Goal: Contribute content: Add original content to the website for others to see

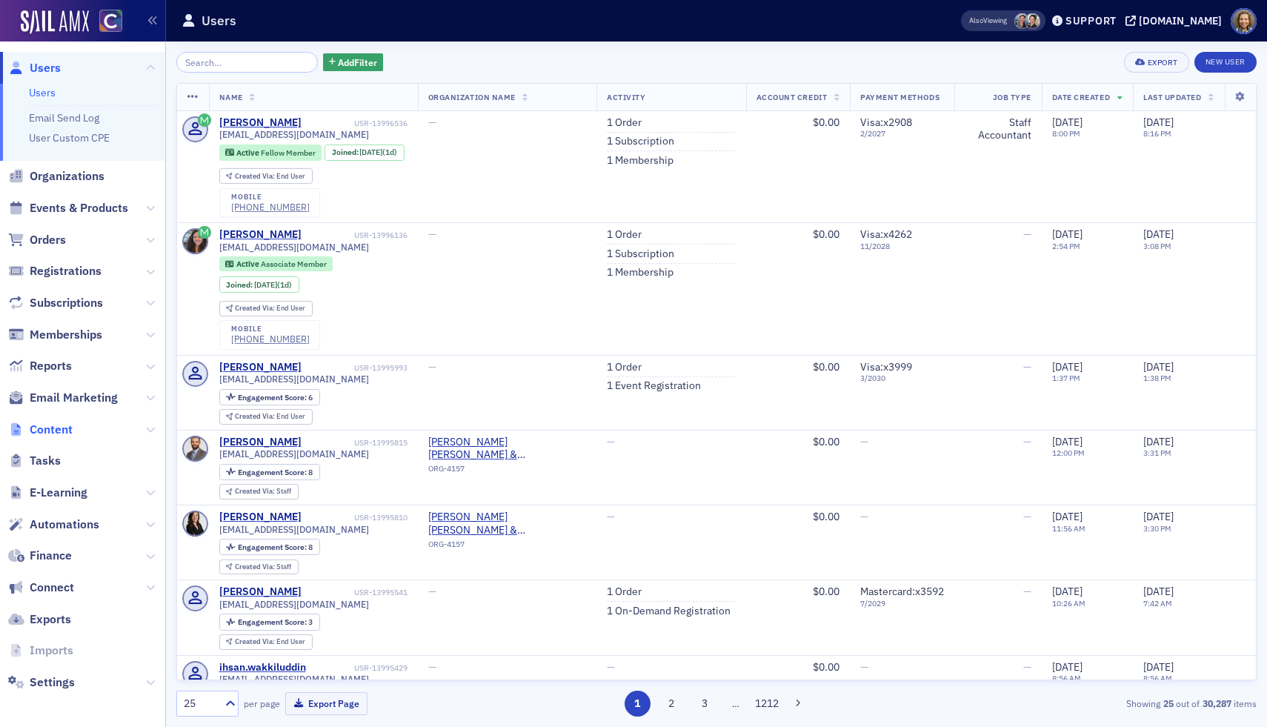
click at [55, 431] on span "Content" at bounding box center [51, 430] width 43 height 16
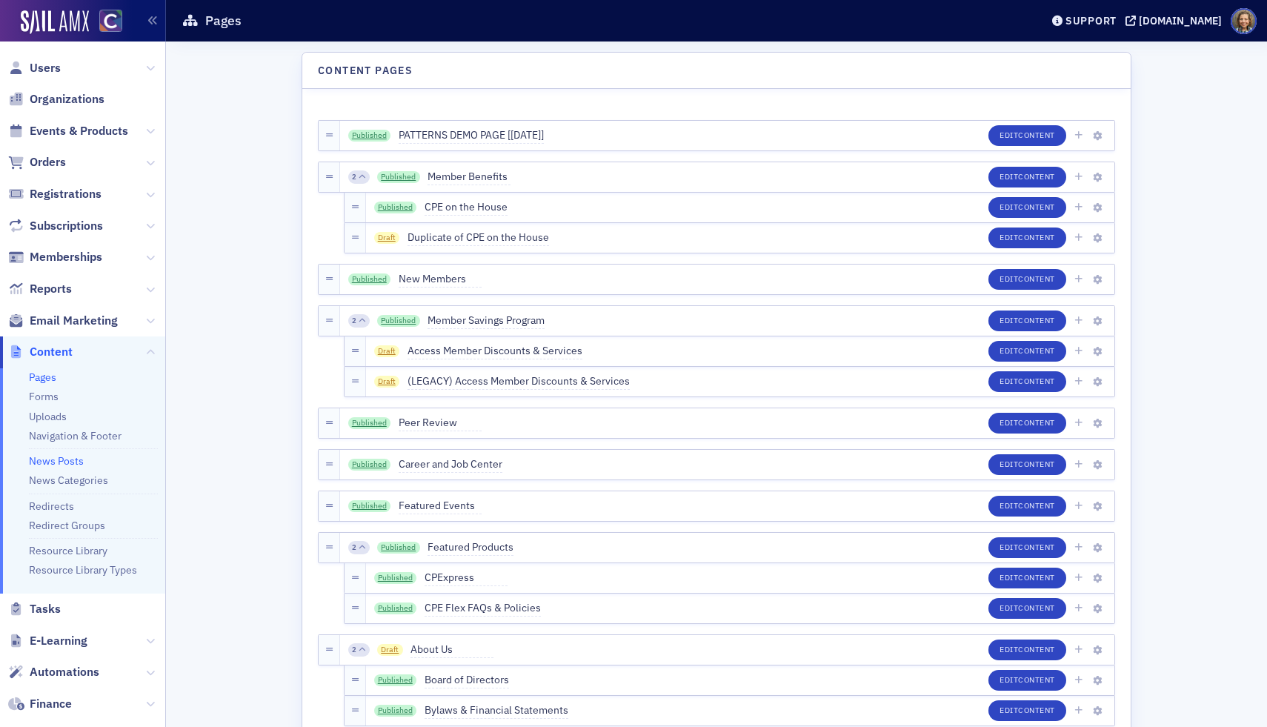
click at [60, 460] on link "News Posts" at bounding box center [56, 460] width 55 height 13
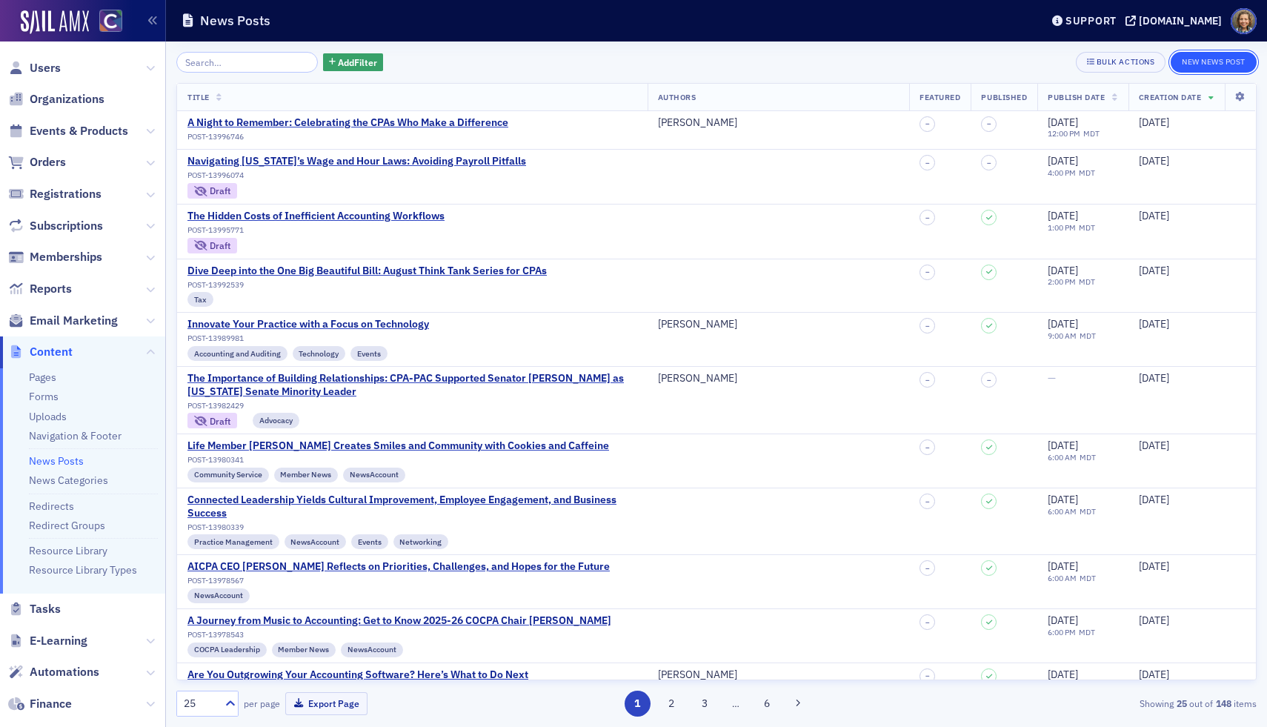
click at [889, 59] on button "New News Post" at bounding box center [1214, 62] width 86 height 21
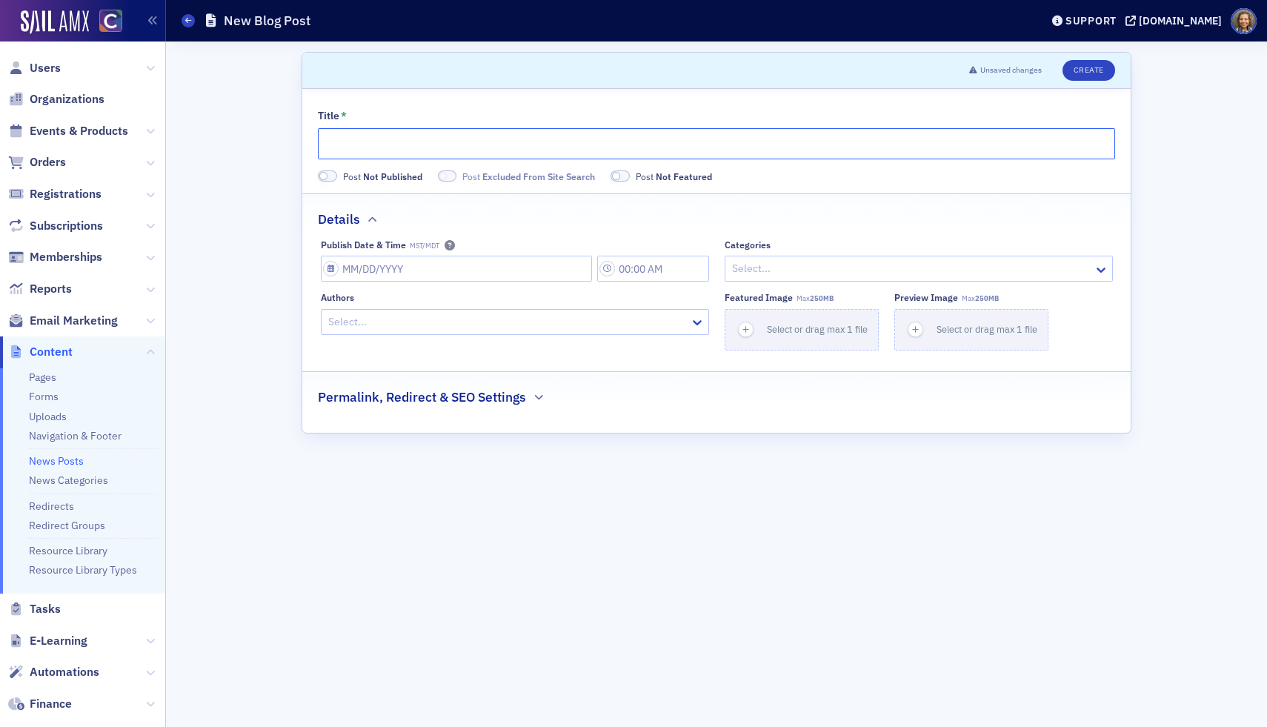
click at [456, 144] on input "Title *" at bounding box center [716, 143] width 797 height 31
paste input "Strategies for Overcoming SOX Compliance Challenges"
type input "Strategies for Overcoming SOX Compliance Challenges"
select select "7"
select select "2025"
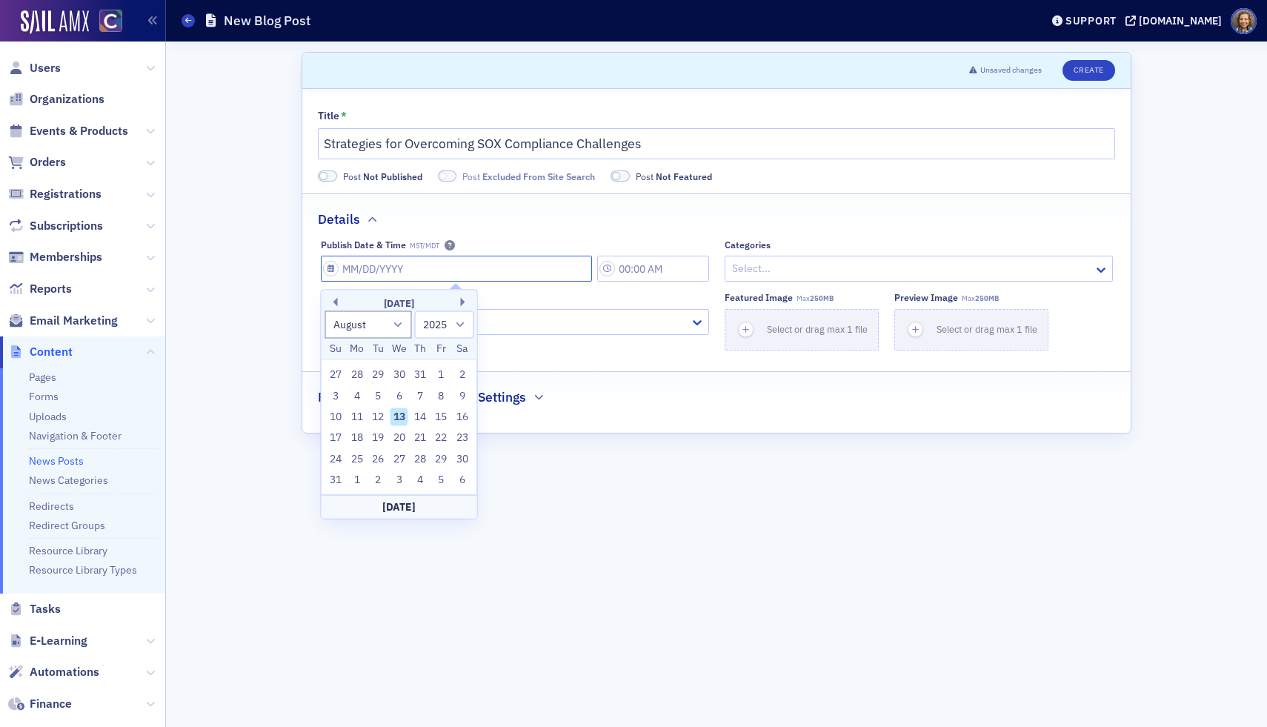
click at [428, 270] on input "Publish Date & Time MST/MDT" at bounding box center [456, 269] width 271 height 26
click at [569, 224] on div "Details" at bounding box center [716, 211] width 797 height 35
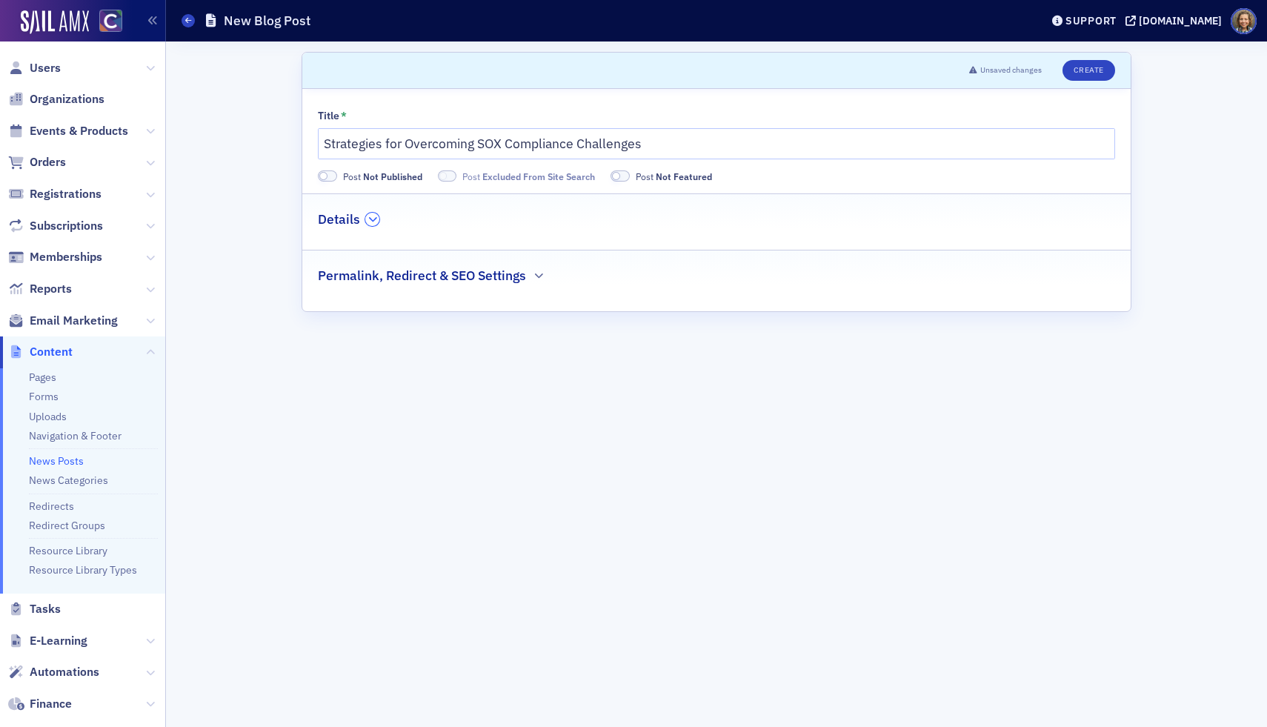
click at [371, 219] on icon "button" at bounding box center [372, 219] width 9 height 9
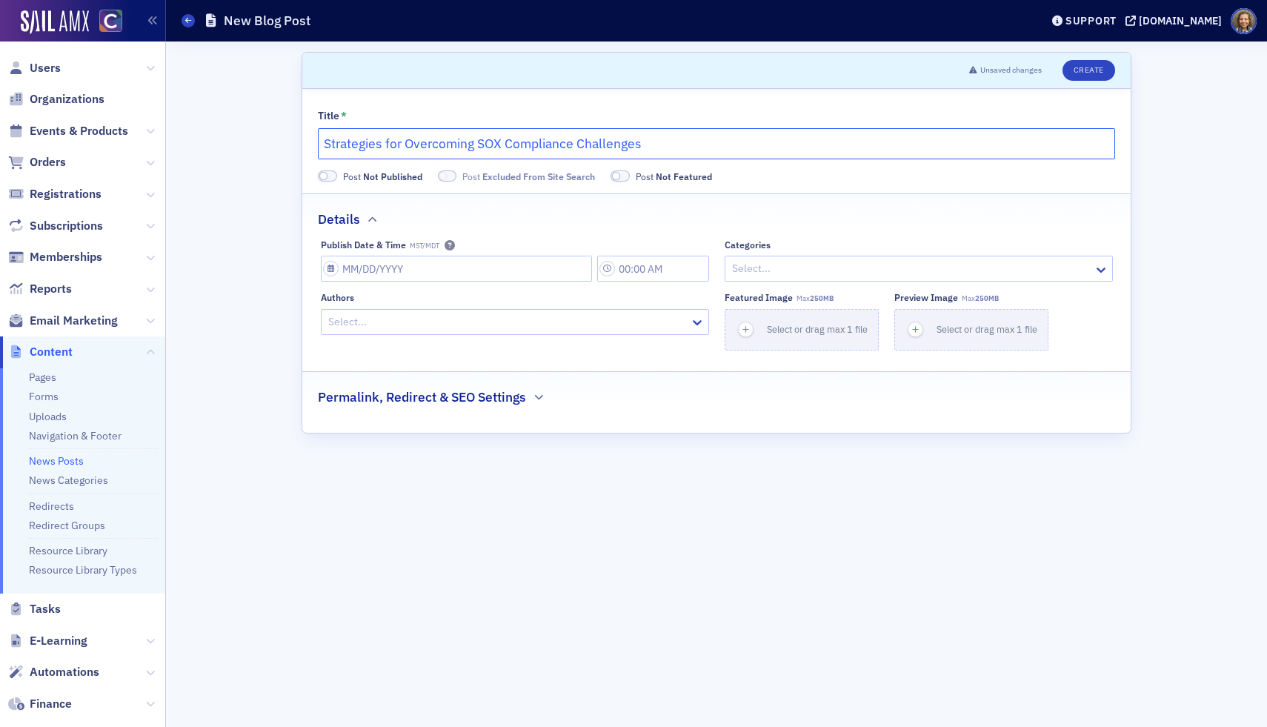
click at [490, 136] on input "Strategies for Overcoming SOX Compliance Challenges" at bounding box center [716, 143] width 797 height 31
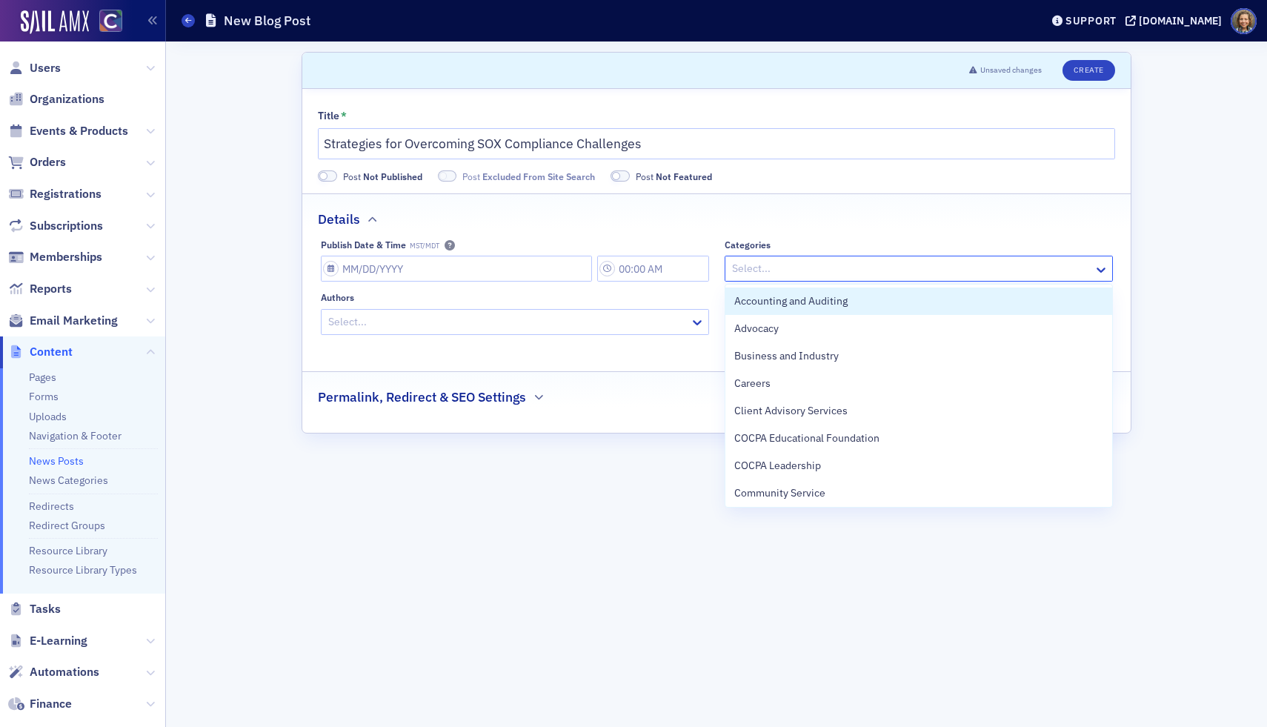
click at [860, 269] on div at bounding box center [912, 268] width 362 height 19
click at [829, 305] on span "Accounting and Auditing" at bounding box center [790, 301] width 113 height 16
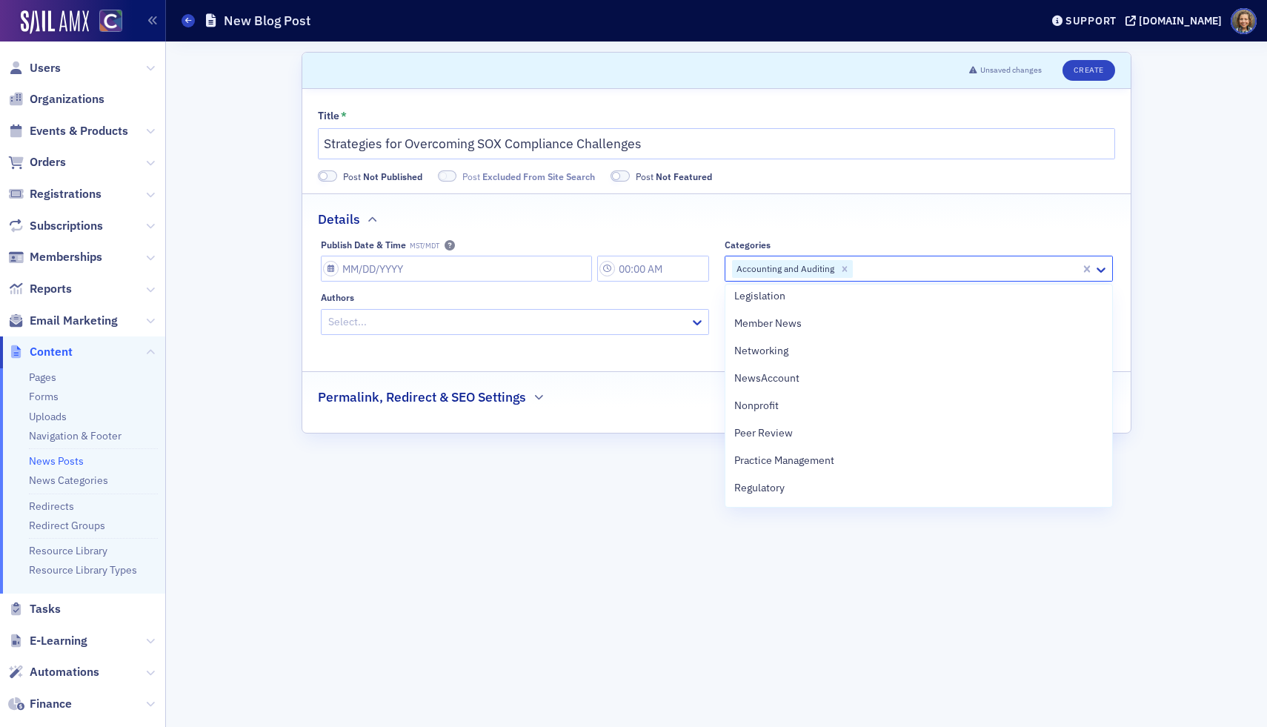
scroll to position [579, 0]
click at [534, 519] on form "Scroll to Unsaved changes Create Title * Strategies for Overcoming SOX Complian…" at bounding box center [717, 384] width 830 height 665
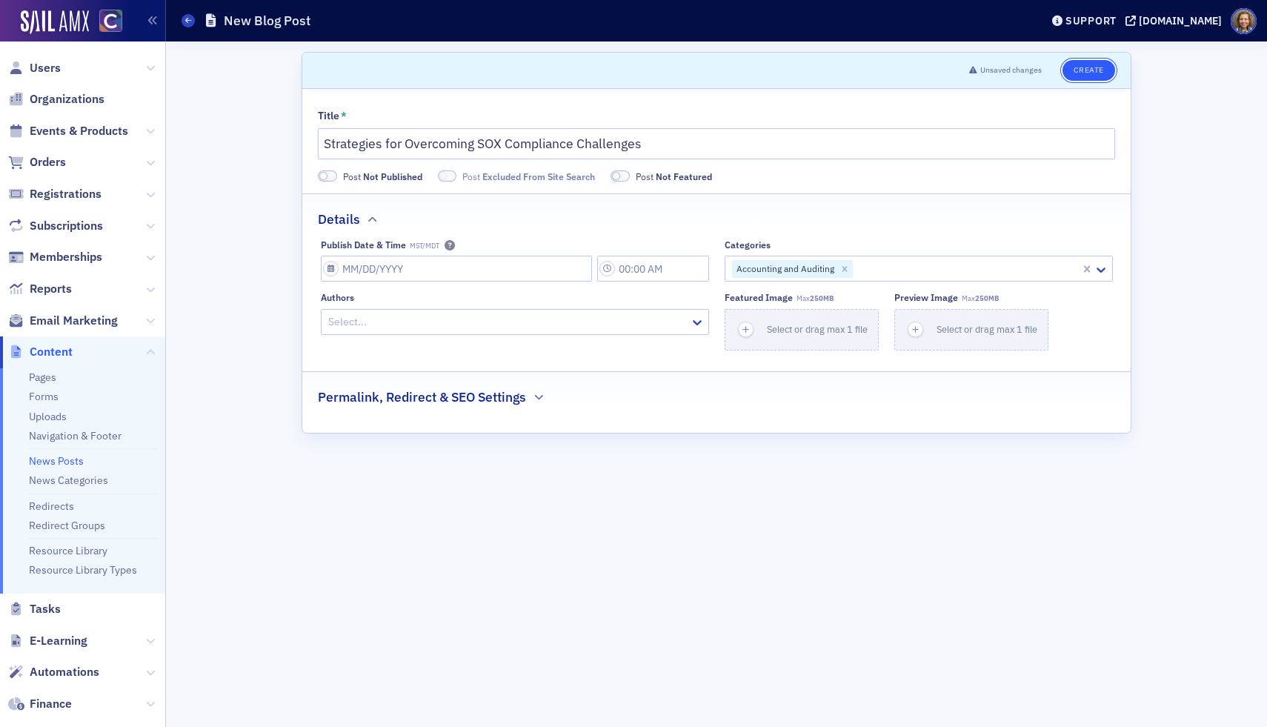
click at [889, 62] on button "Create" at bounding box center [1089, 70] width 53 height 21
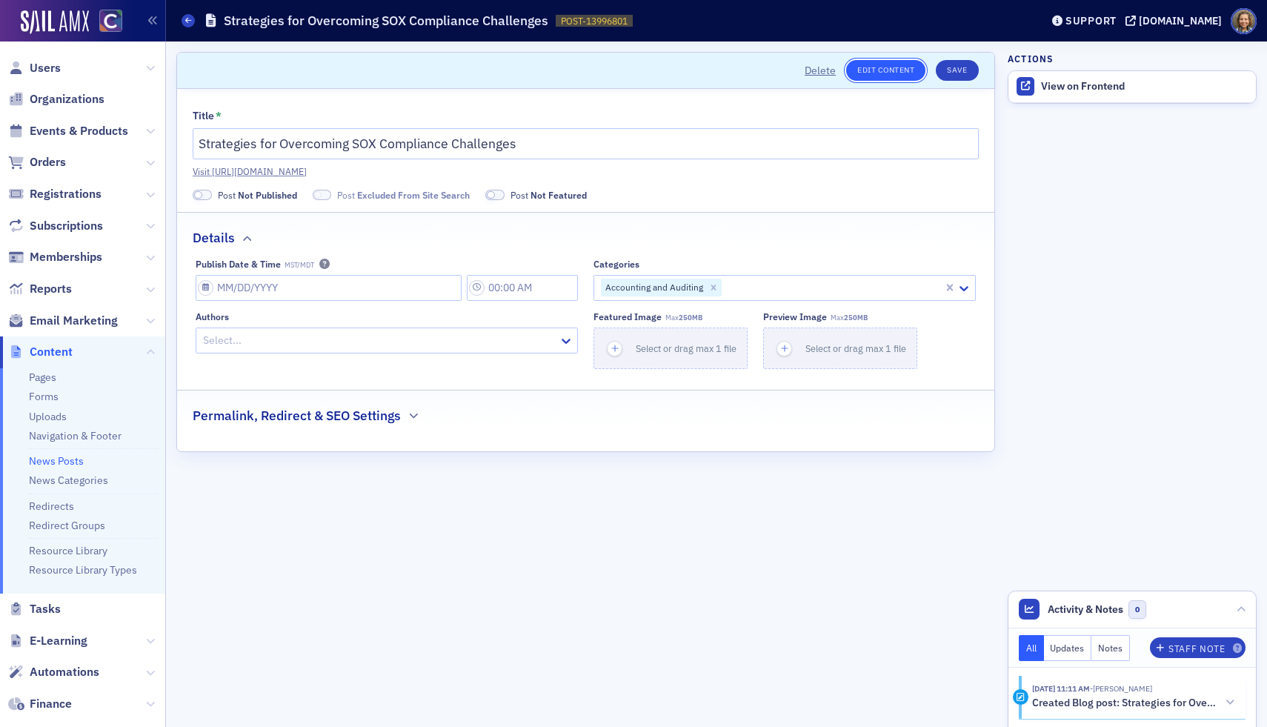
click at [889, 69] on link "Edit Content" at bounding box center [885, 70] width 79 height 21
click at [889, 85] on div "View on Frontend" at bounding box center [1145, 86] width 208 height 13
click at [889, 64] on button "Save" at bounding box center [957, 70] width 42 height 21
